Goal: Communication & Community: Answer question/provide support

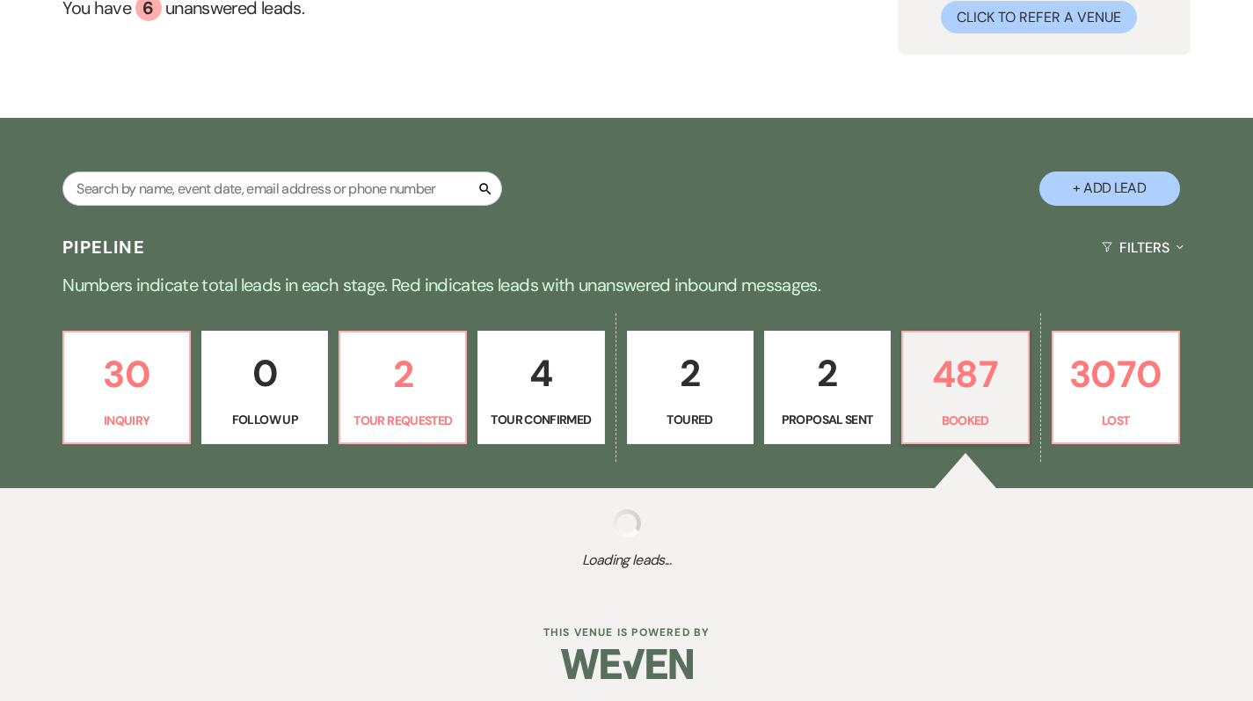
scroll to position [194, 0]
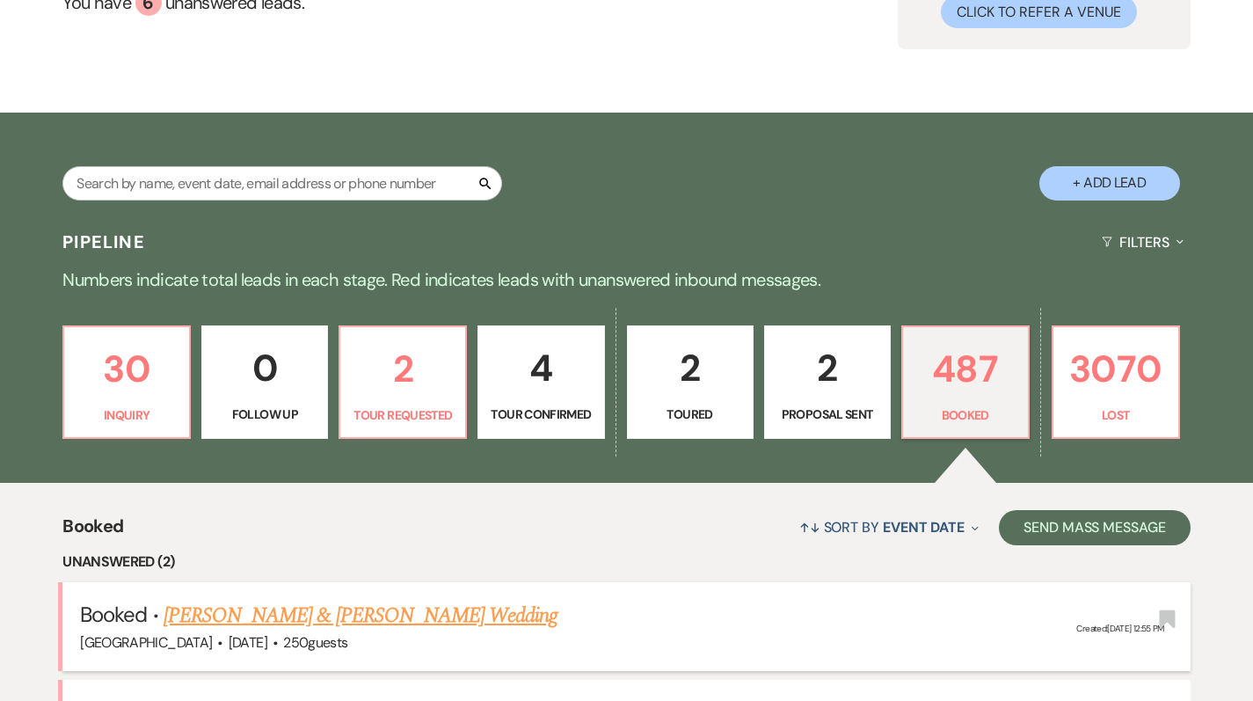
click at [281, 599] on link "[PERSON_NAME] & [PERSON_NAME] Wedding" at bounding box center [360, 615] width 394 height 32
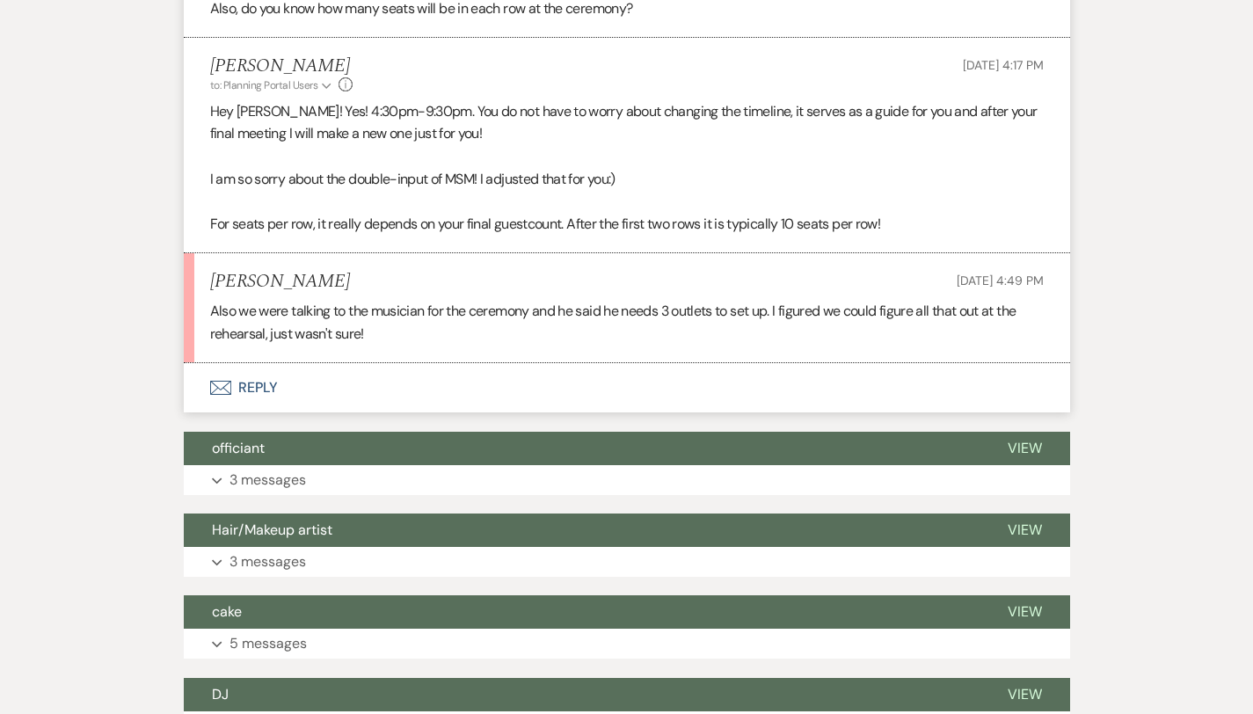
scroll to position [3555, 0]
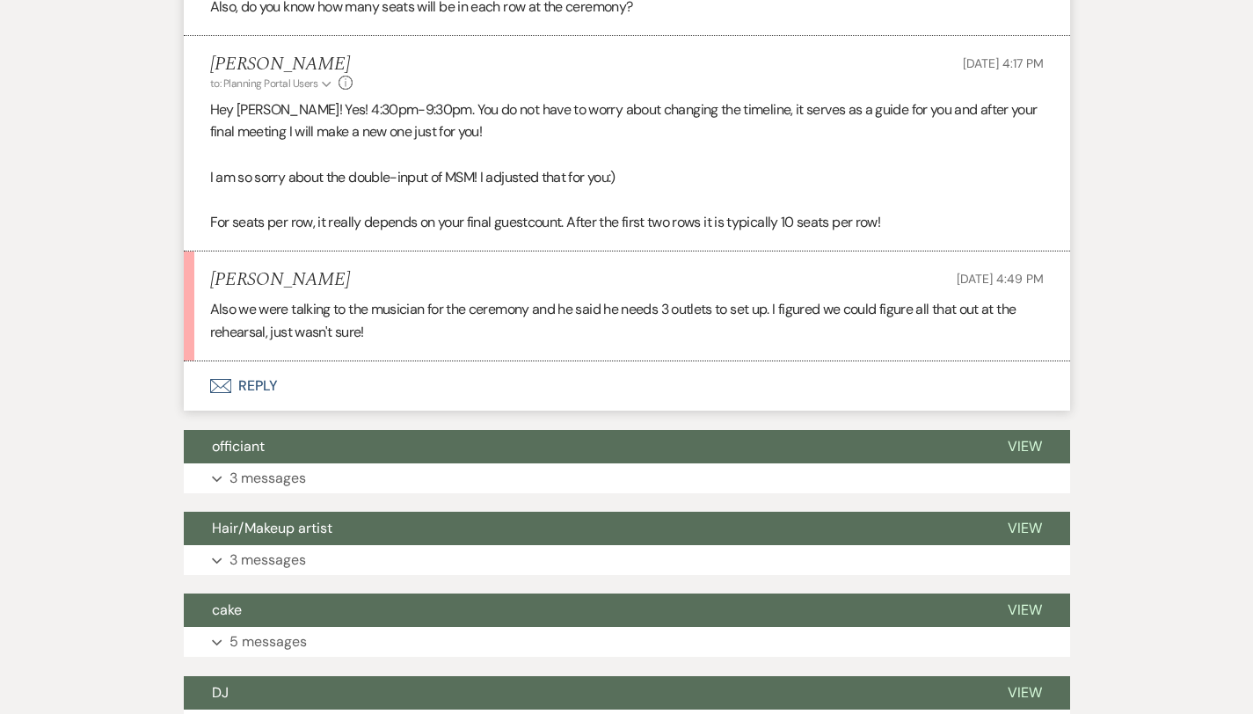
click at [212, 363] on button "Envelope Reply" at bounding box center [627, 385] width 886 height 49
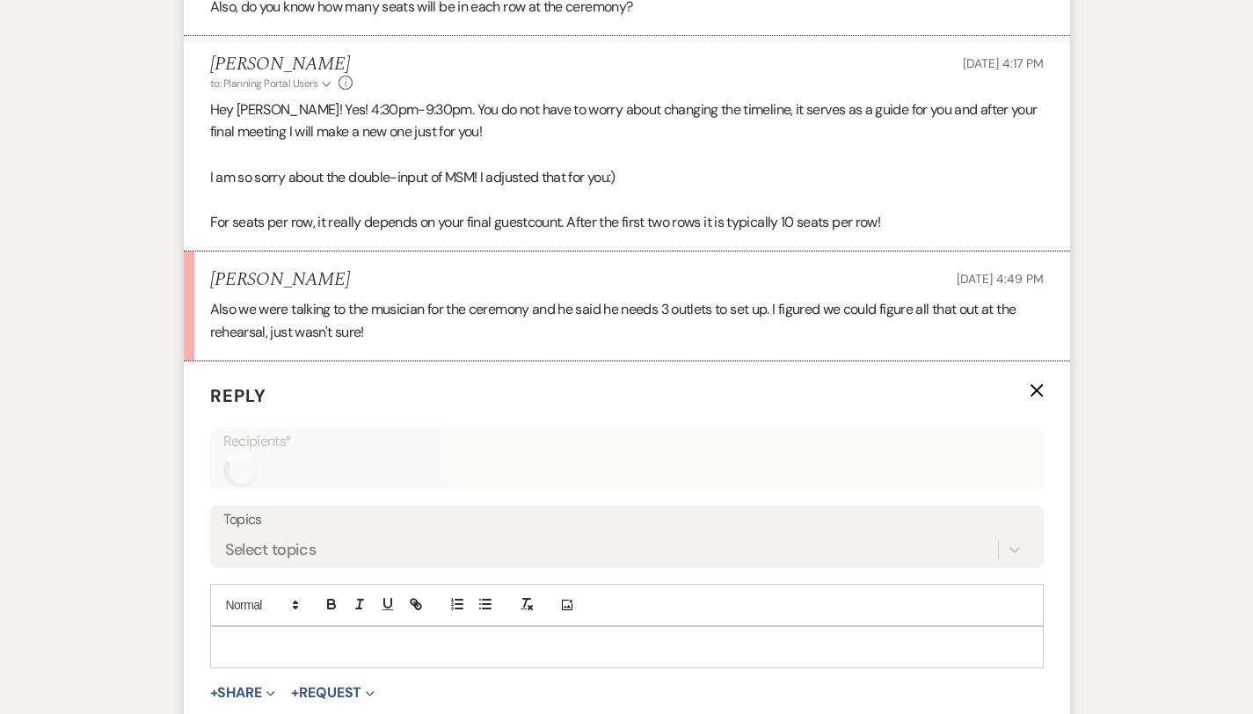
scroll to position [3718, 0]
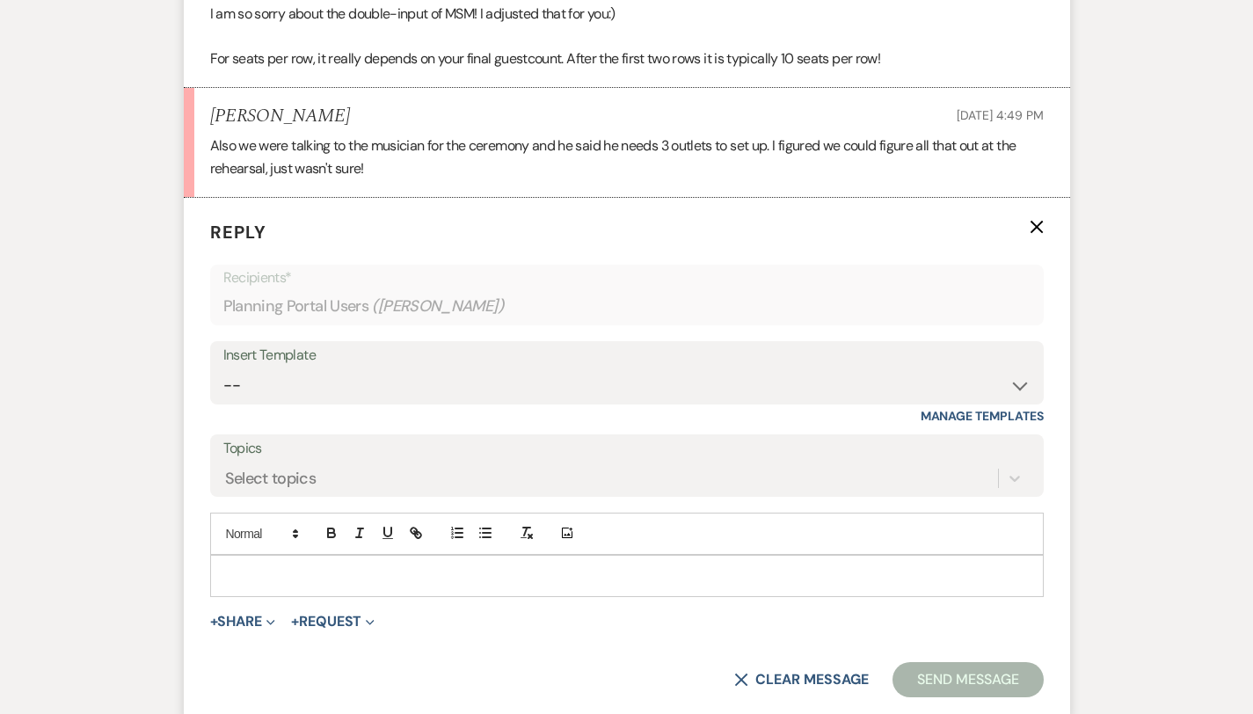
click at [224, 566] on p at bounding box center [626, 575] width 805 height 19
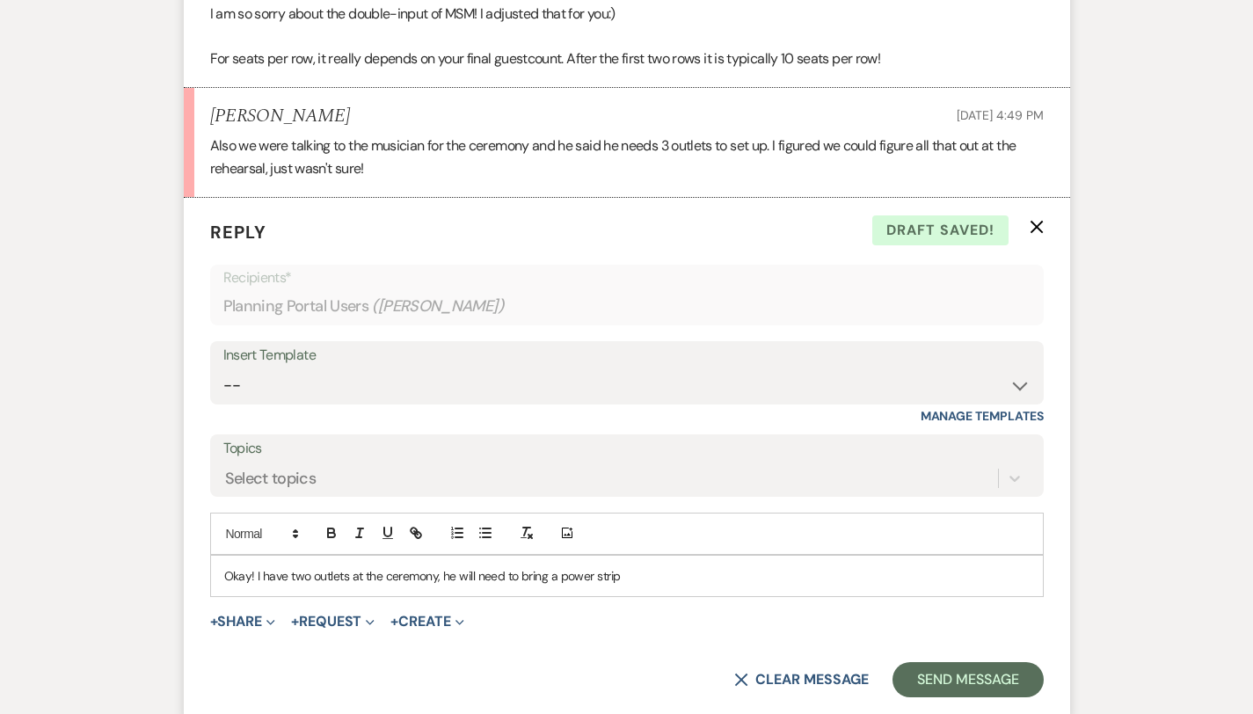
click at [384, 566] on p "Okay! I have two outlets at the ceremony, he will need to bring a power strip" at bounding box center [626, 575] width 805 height 19
click at [602, 563] on div "Okay! I have two outlets at the ceremony, so he will need to bring a power strip" at bounding box center [627, 576] width 832 height 40
click at [224, 566] on p "Okay! I have two outlets at the ceremony, so he will need to bring a power stri…" at bounding box center [626, 575] width 805 height 19
click at [703, 566] on p "Okay! I only have two outlets at the ceremony, so he will need to bring a power…" at bounding box center [626, 575] width 805 height 19
click at [1027, 662] on button "Send Message" at bounding box center [967, 679] width 150 height 35
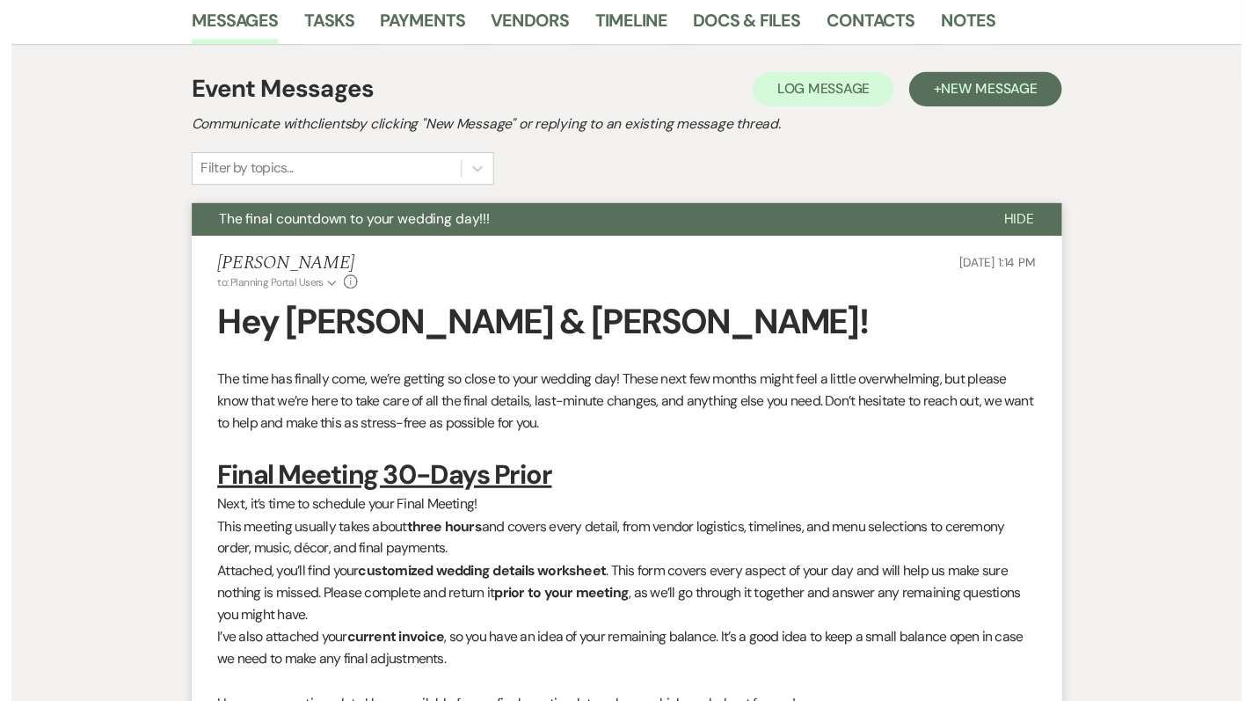
scroll to position [0, 0]
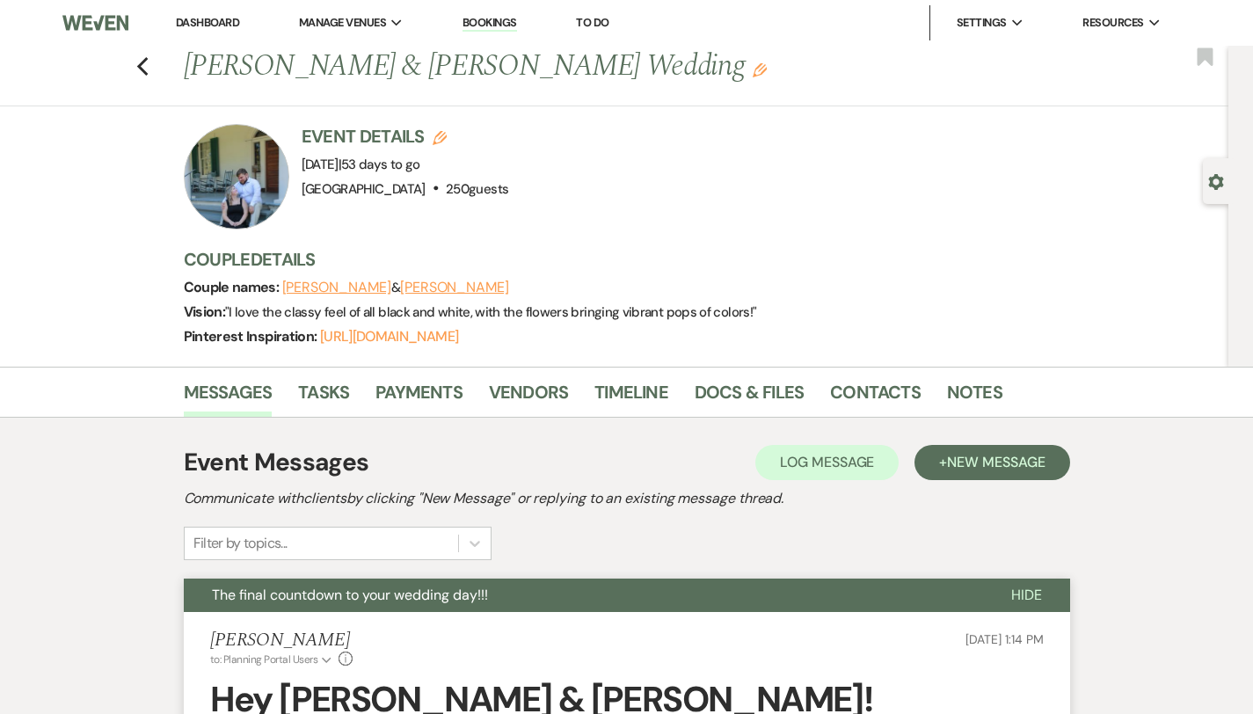
click at [211, 22] on link "Dashboard" at bounding box center [207, 22] width 63 height 15
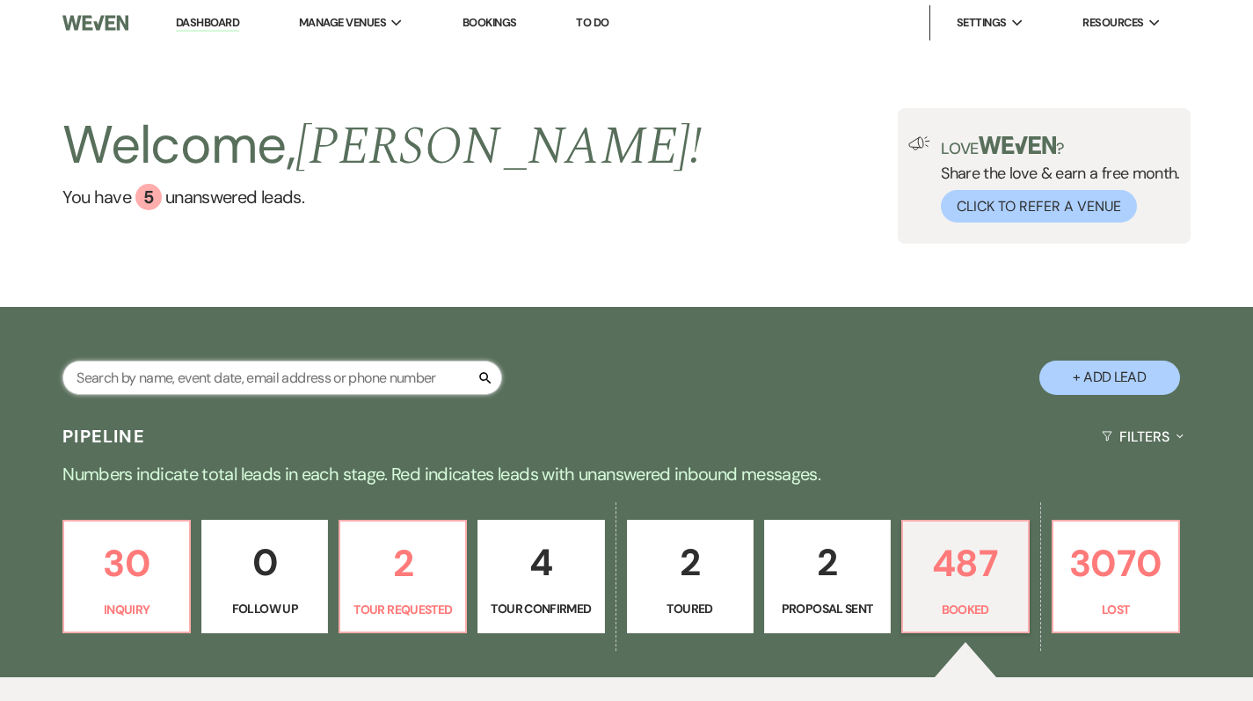
click at [160, 375] on input "text" at bounding box center [282, 377] width 440 height 34
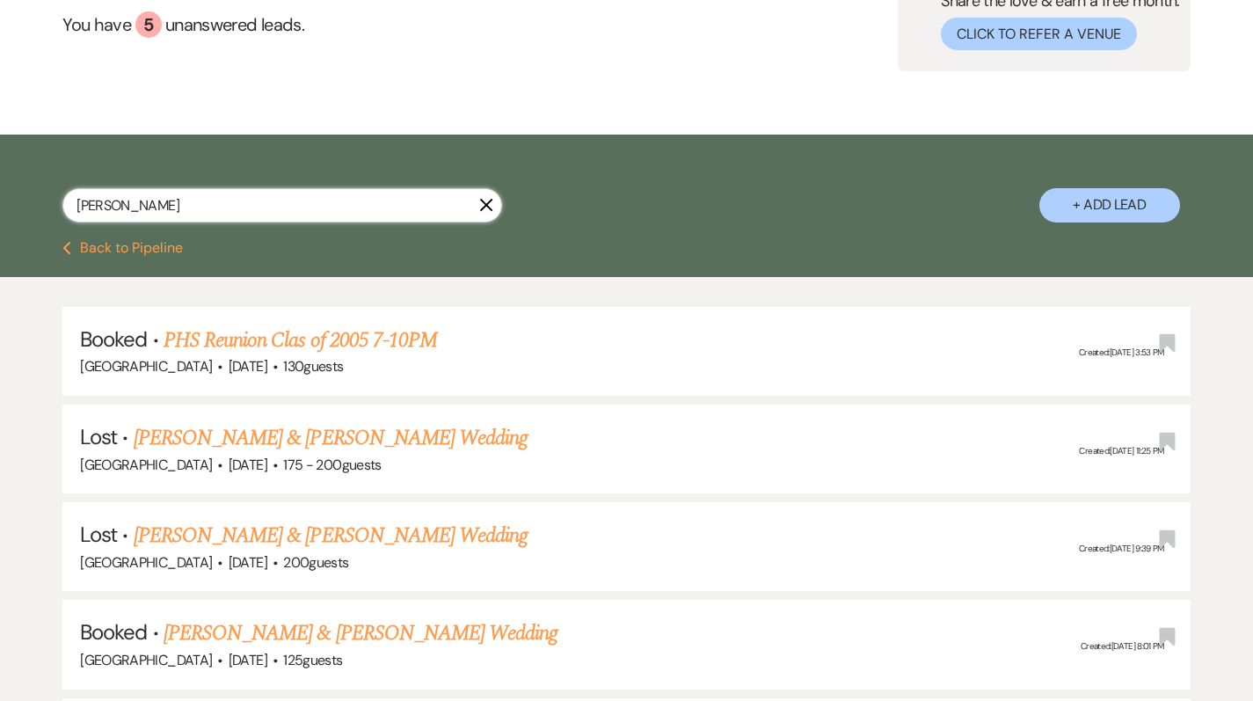
scroll to position [171, 0]
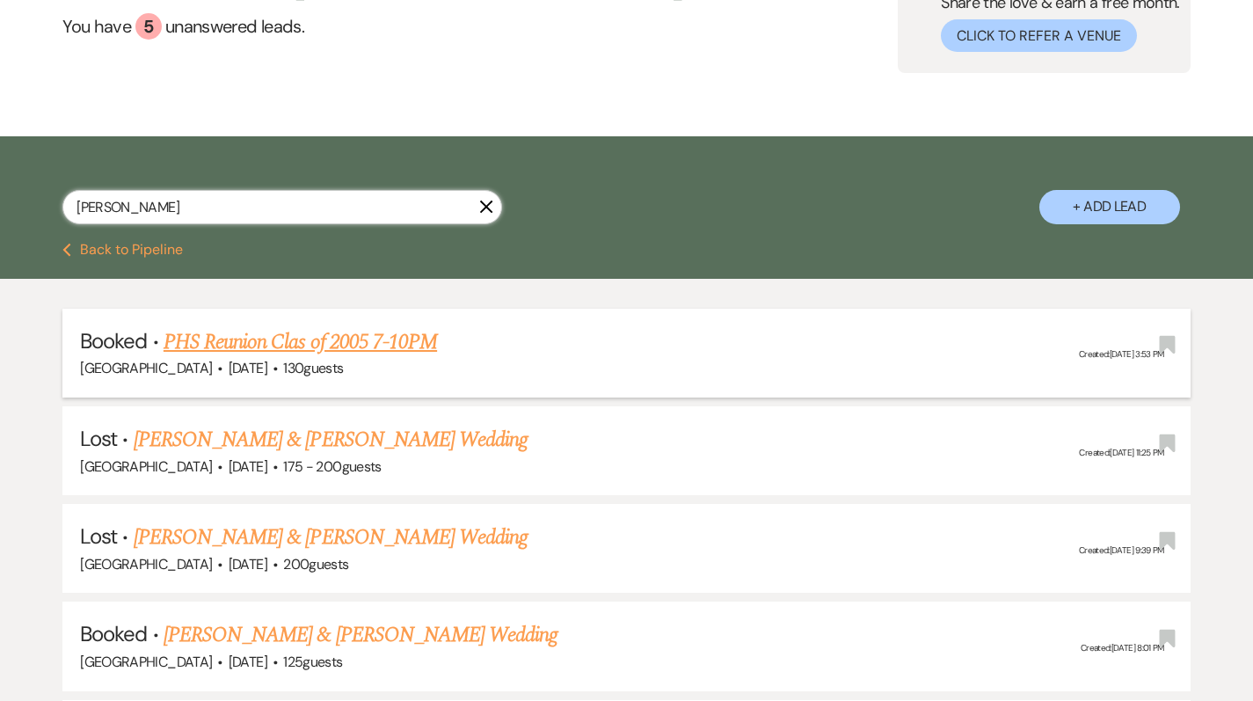
type input "[PERSON_NAME]"
click at [240, 326] on link "PHS Reunion Clas of 2005 7-10PM" at bounding box center [299, 342] width 273 height 32
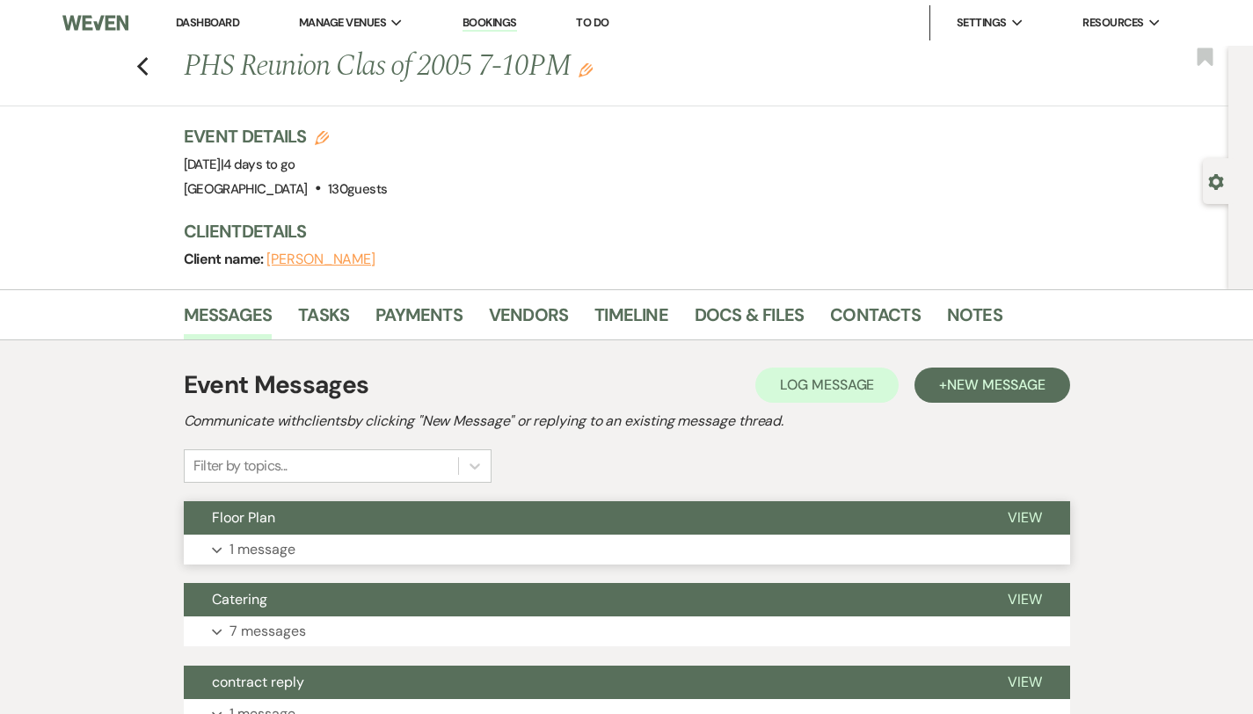
click at [253, 542] on button "Expand 1 message" at bounding box center [627, 549] width 886 height 30
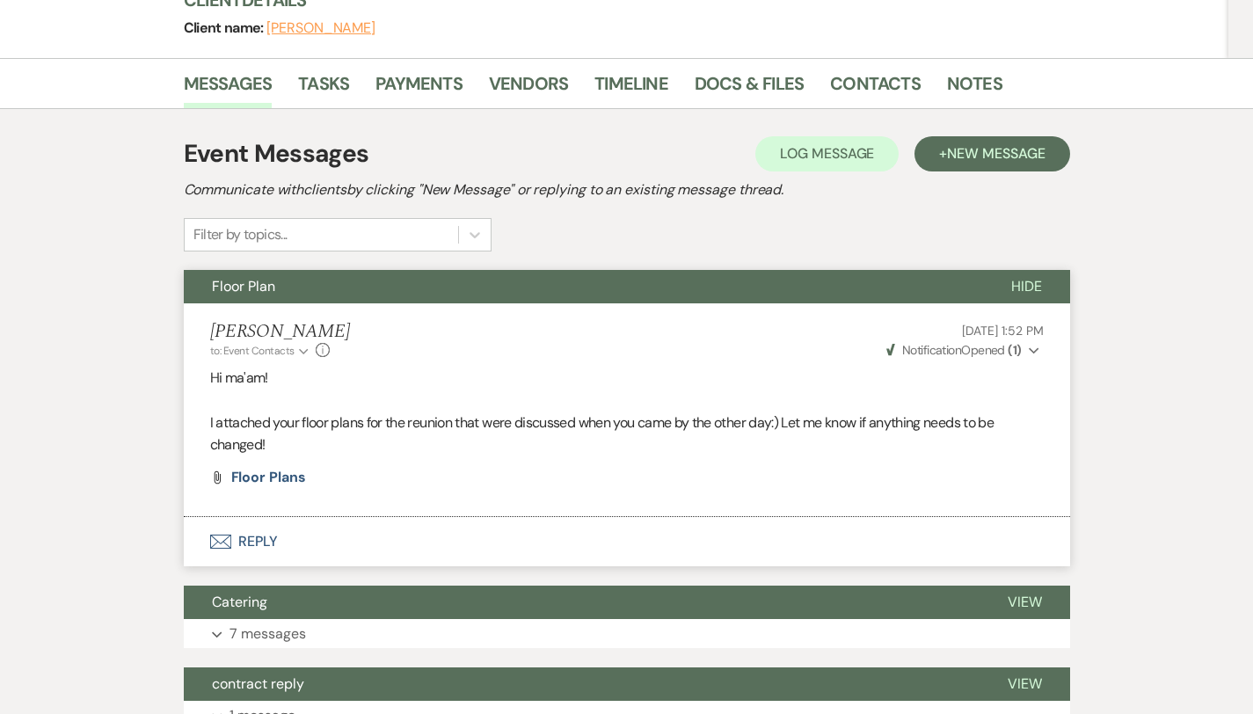
scroll to position [230, 0]
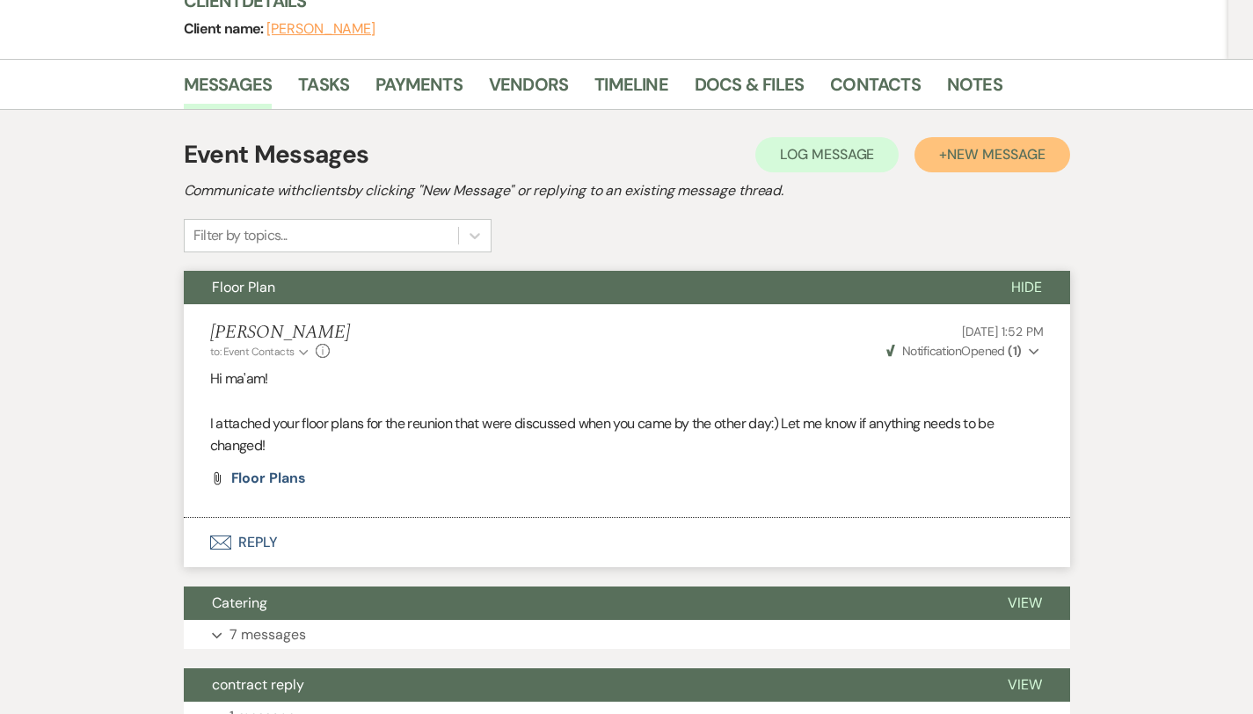
click at [987, 161] on button "+ New Message" at bounding box center [991, 154] width 155 height 35
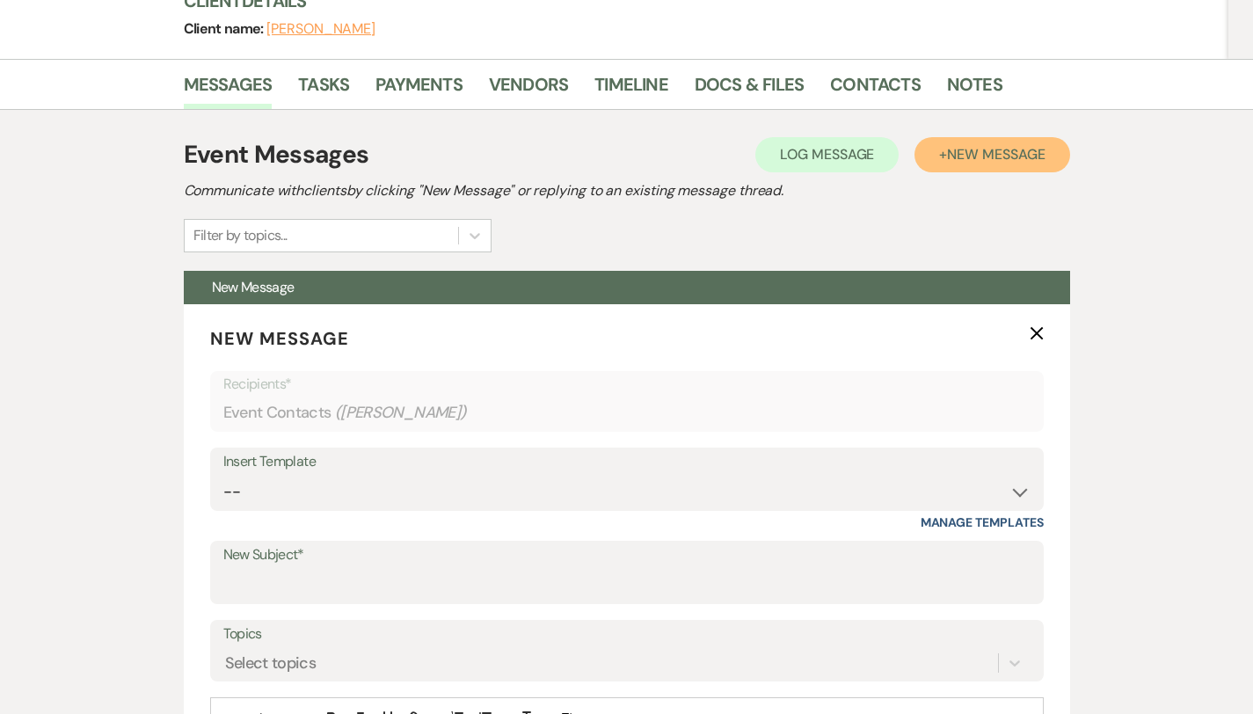
scroll to position [316, 0]
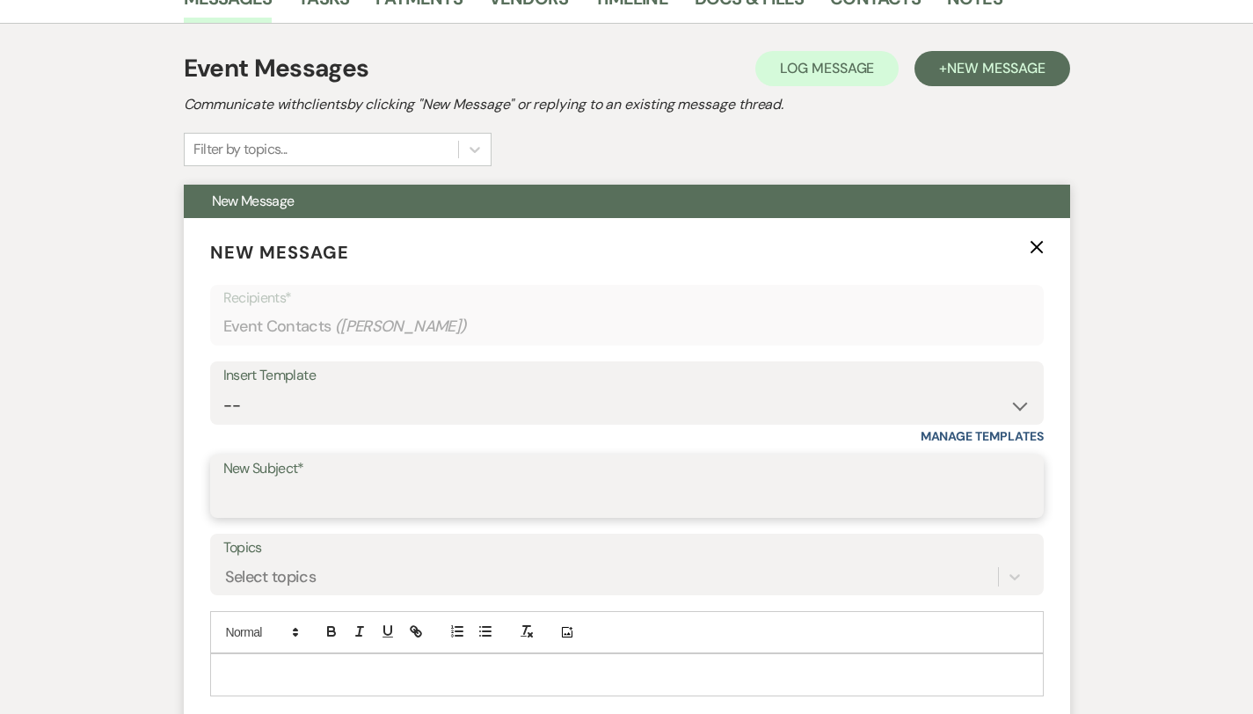
click at [223, 501] on input "New Subject*" at bounding box center [626, 499] width 807 height 34
type input "The week of!"
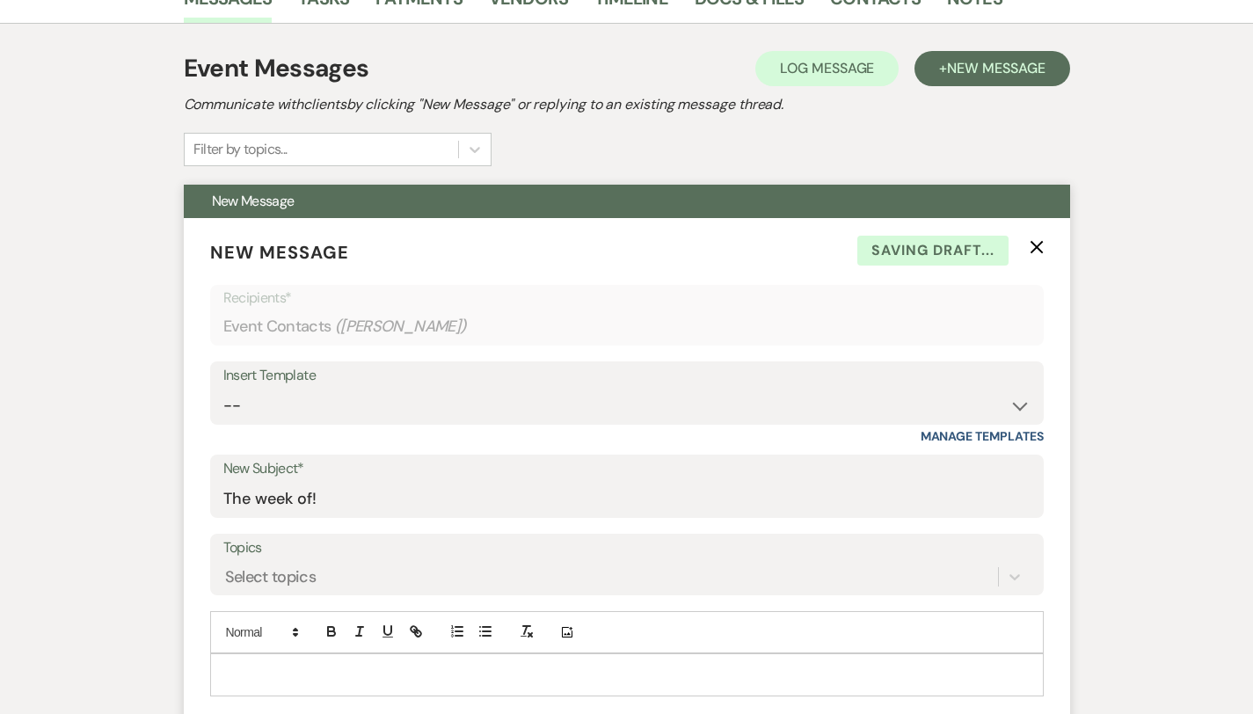
click at [224, 669] on p at bounding box center [626, 674] width 805 height 19
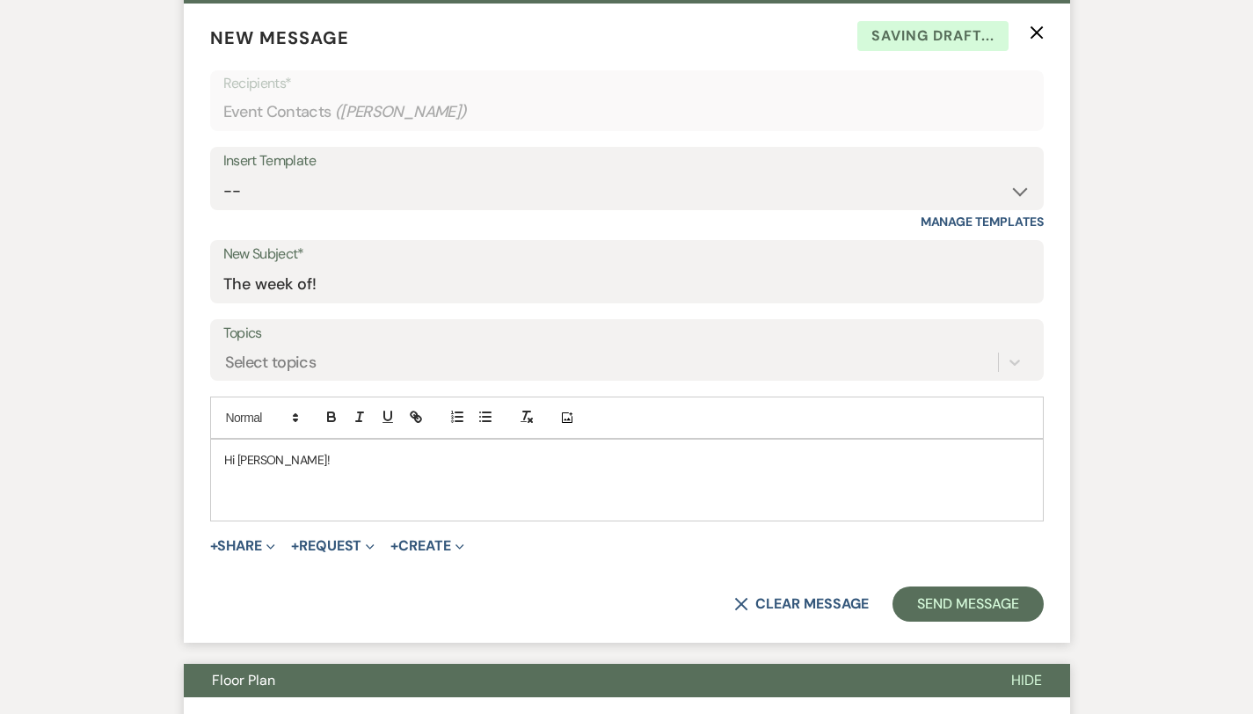
scroll to position [534, 0]
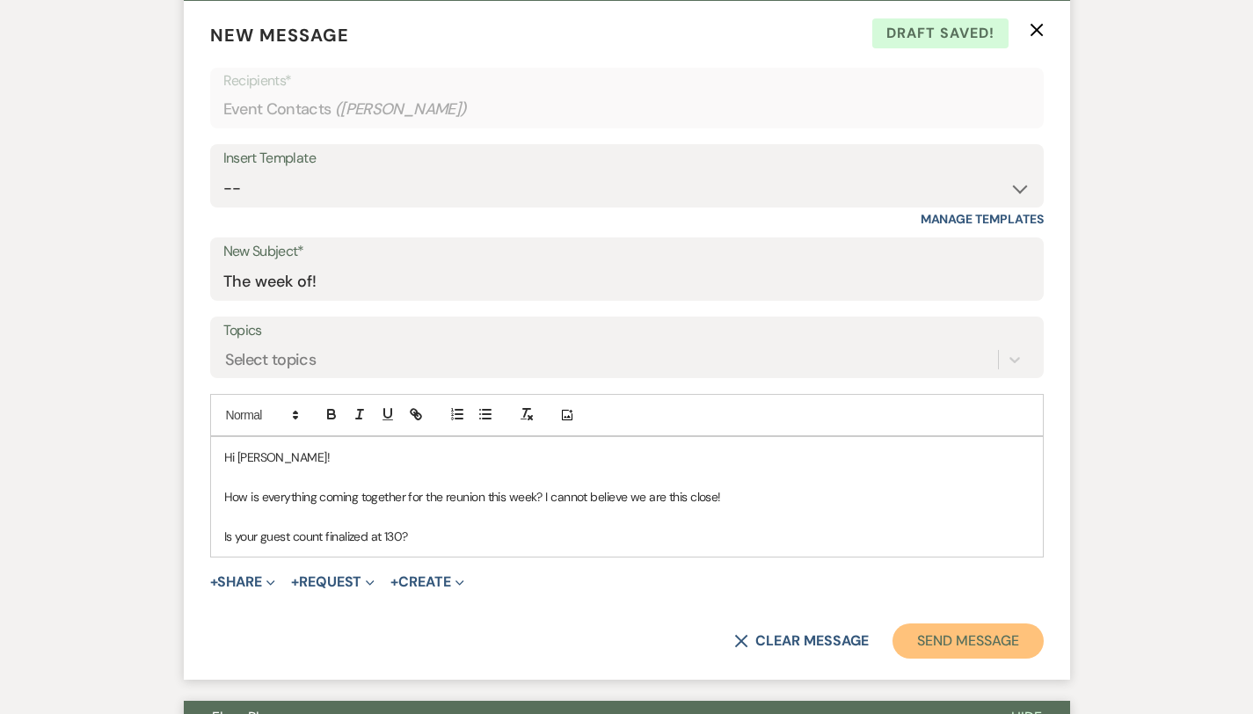
click at [1043, 643] on button "Send Message" at bounding box center [967, 640] width 150 height 35
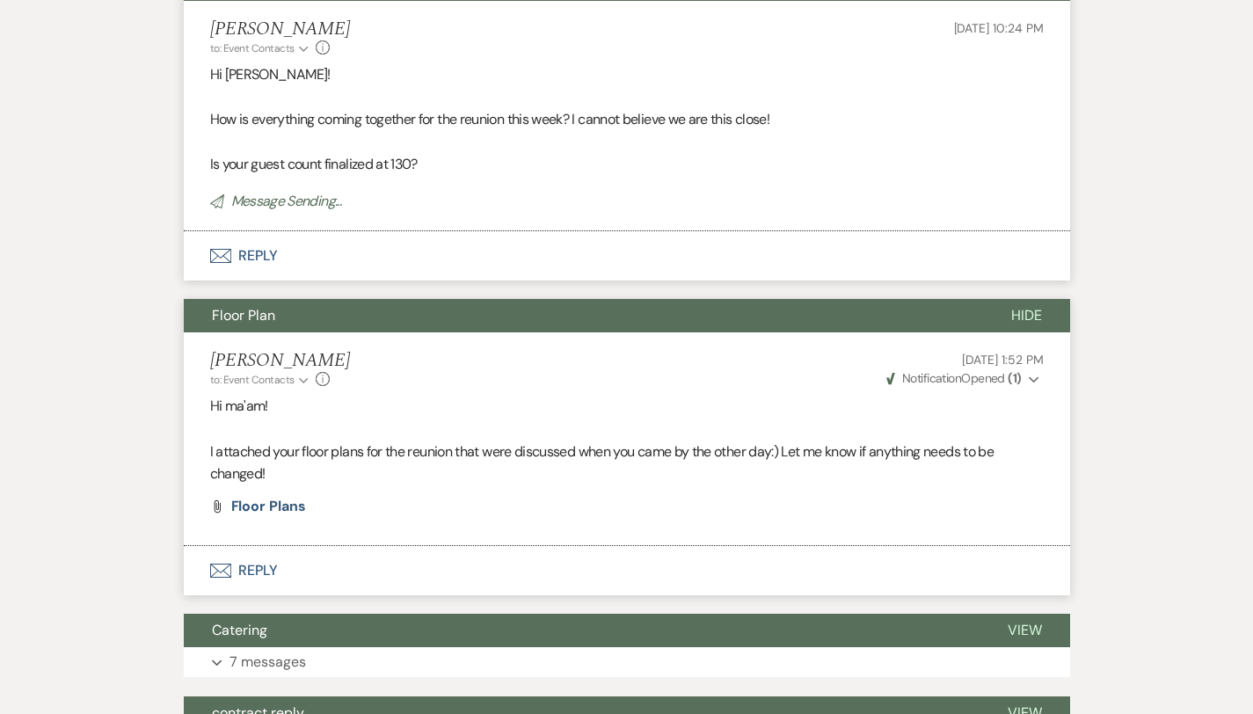
scroll to position [0, 0]
